Goal: Find specific page/section

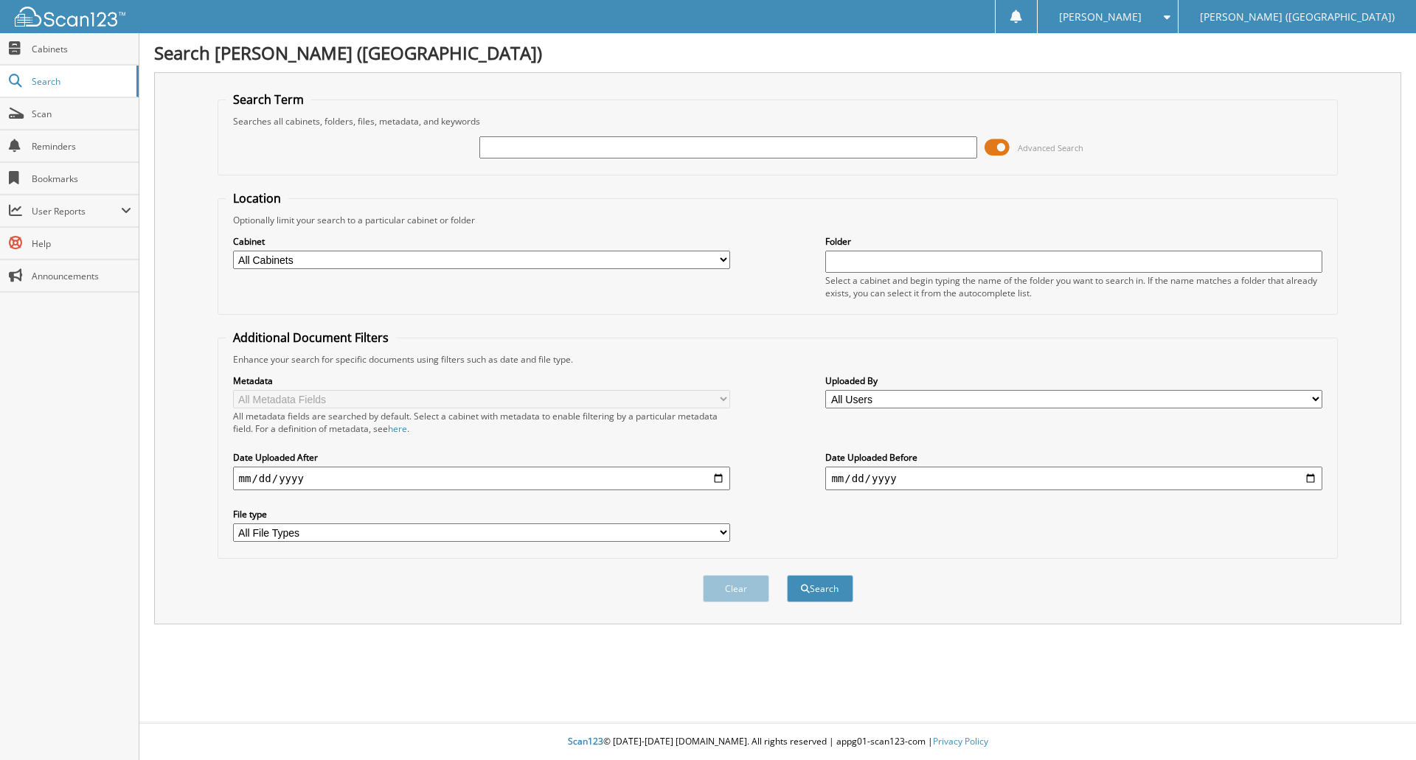
click at [582, 148] on input "text" at bounding box center [727, 147] width 497 height 22
click at [448, 258] on select "All Cabinets PARTS PARTS & SERVICE PAID BILLS Needs Filing" at bounding box center [481, 260] width 497 height 18
select select "23156"
click at [233, 251] on select "All Cabinets PARTS PARTS & SERVICE PAID BILLS Needs Filing" at bounding box center [481, 260] width 497 height 18
click at [932, 269] on input "text" at bounding box center [1073, 262] width 497 height 22
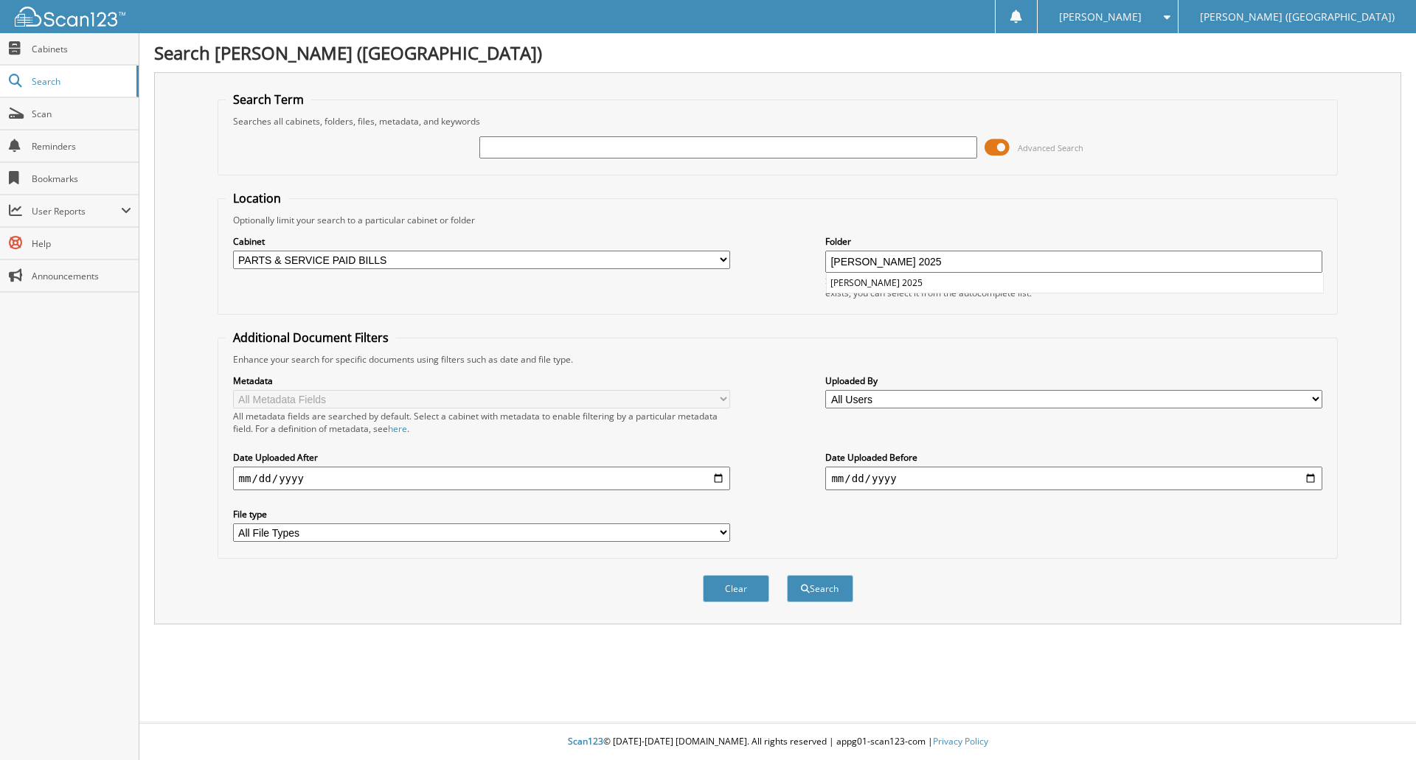
type input "[PERSON_NAME] 2025"
click at [674, 153] on input "text" at bounding box center [727, 147] width 497 height 22
type input "5107974"
click at [836, 600] on button "Search" at bounding box center [820, 588] width 66 height 27
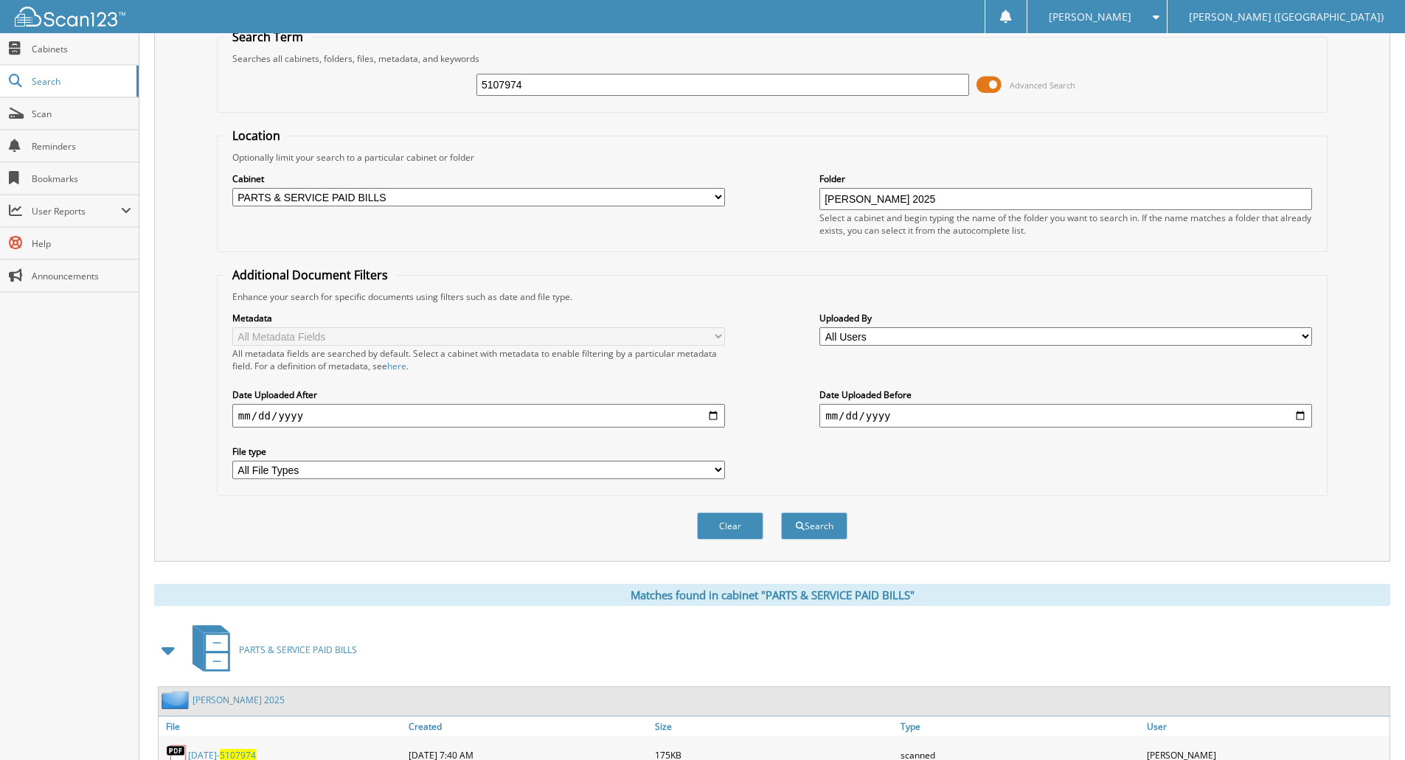
scroll to position [122, 0]
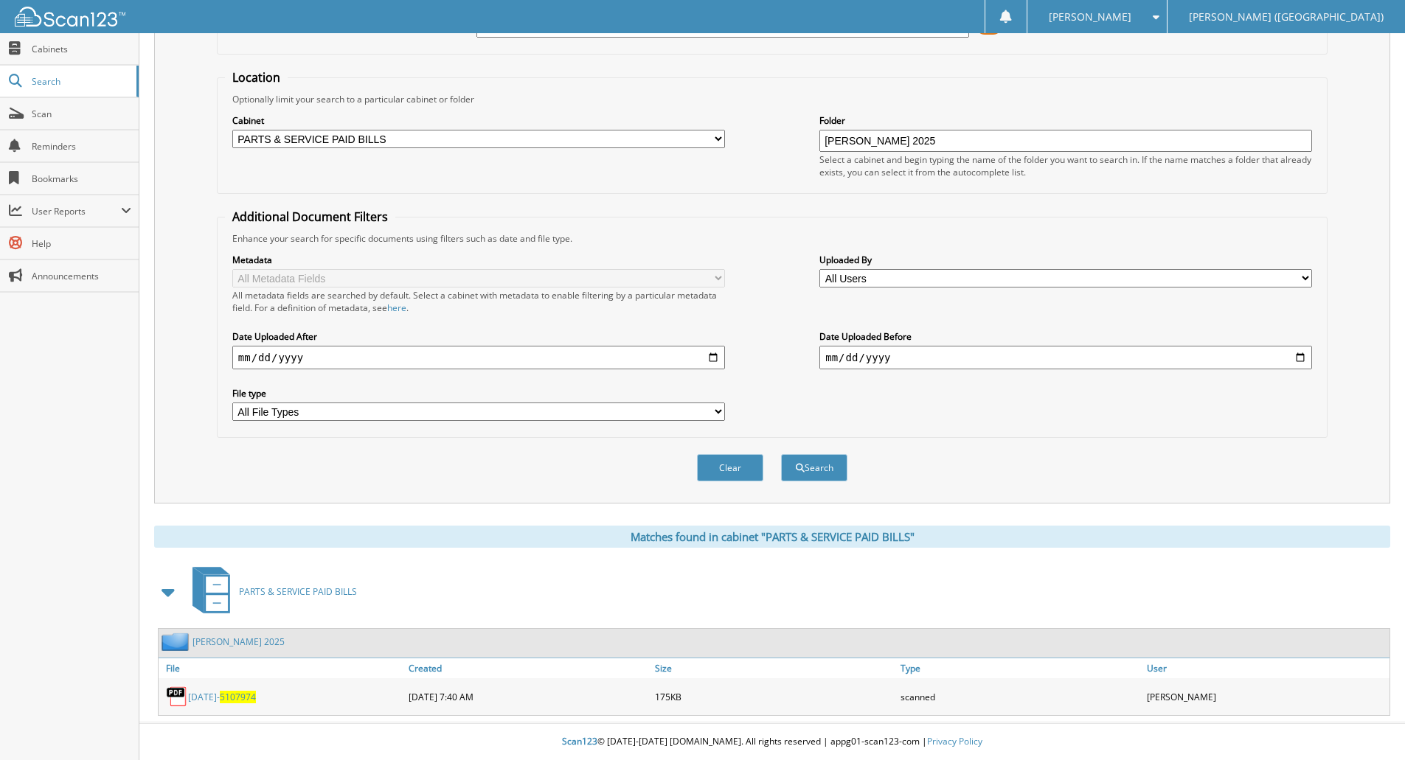
click at [228, 695] on span "5107974" at bounding box center [238, 697] width 36 height 13
